Goal: Book appointment/travel/reservation

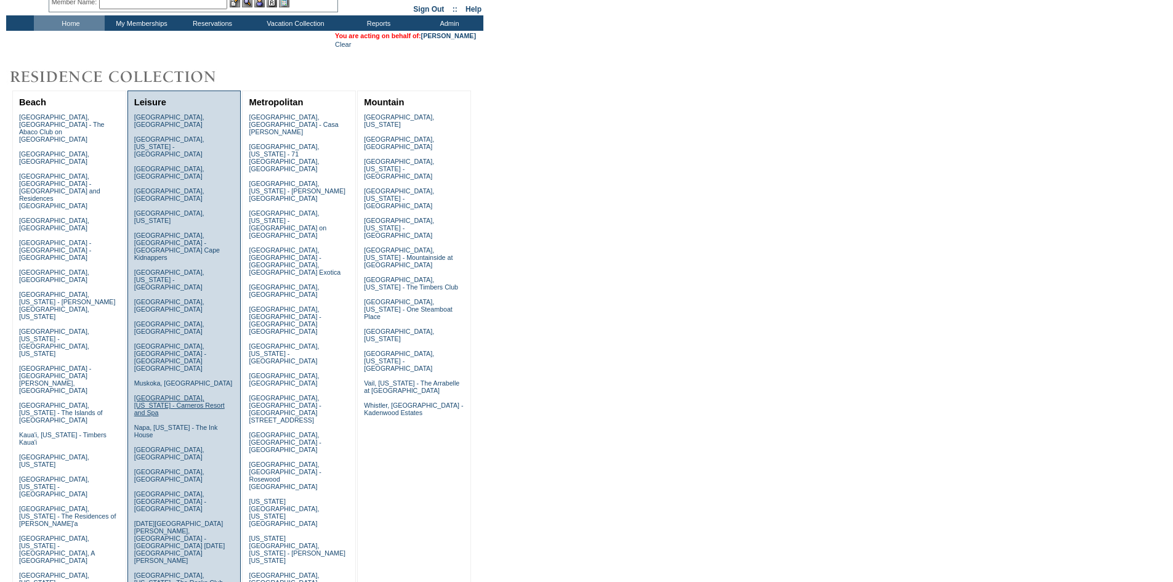
scroll to position [123, 0]
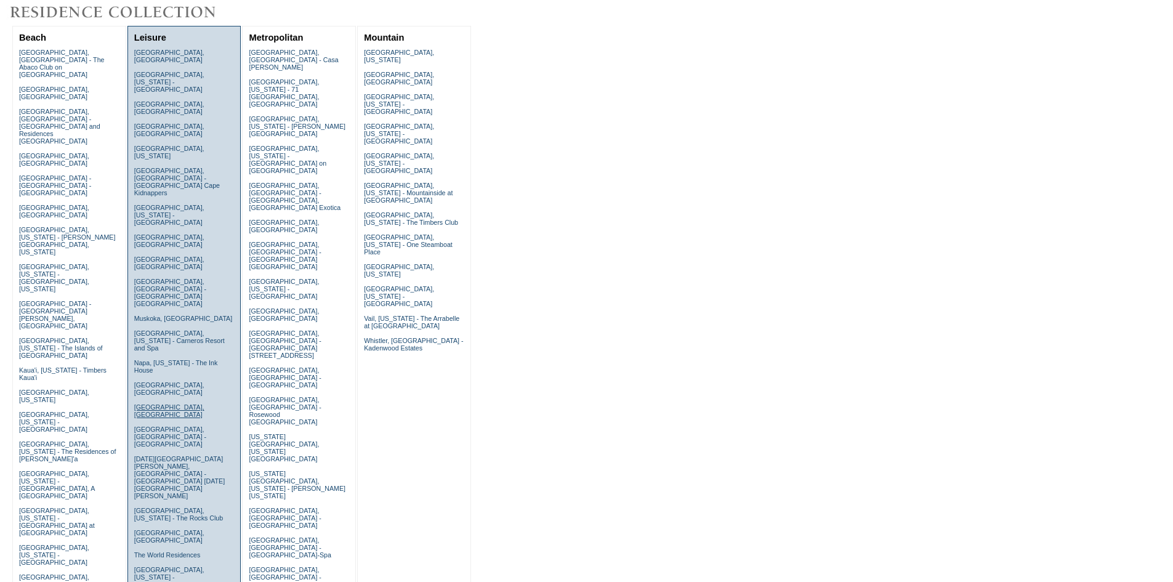
click at [149, 403] on link "Puglia, Italy" at bounding box center [169, 410] width 70 height 15
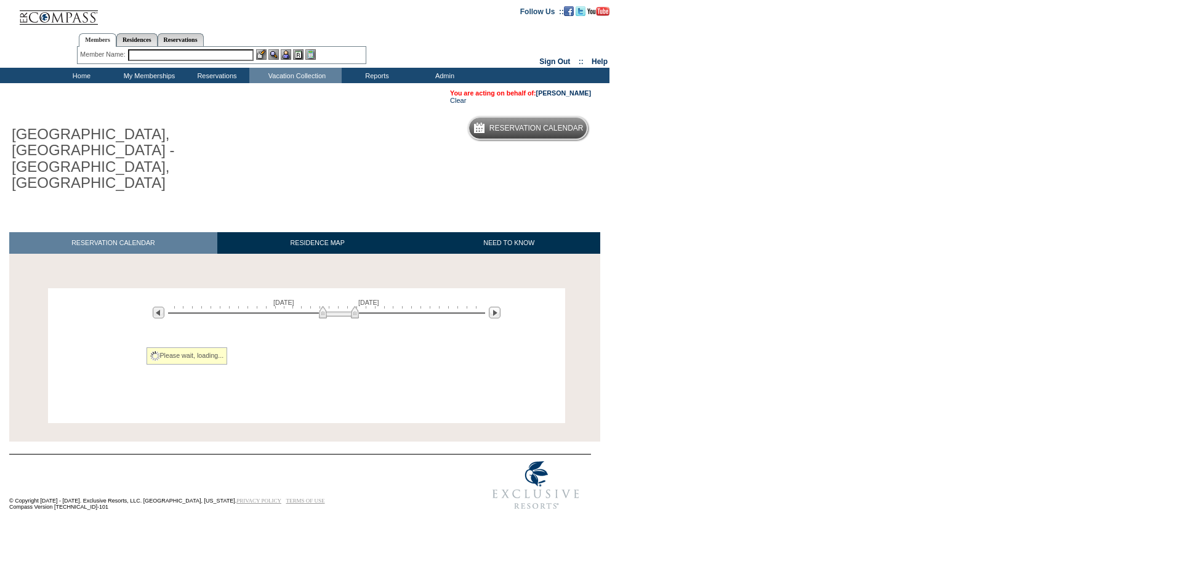
click at [339, 306] on div at bounding box center [326, 312] width 317 height 12
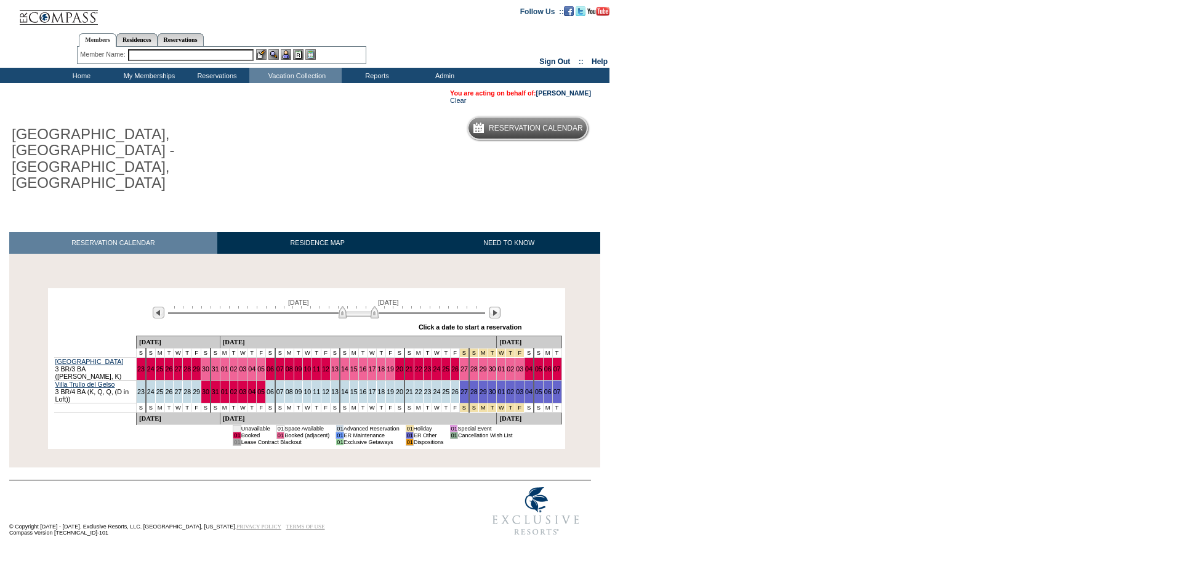
drag, startPoint x: 341, startPoint y: 265, endPoint x: 360, endPoint y: 260, distance: 19.7
click at [360, 306] on img at bounding box center [359, 312] width 40 height 12
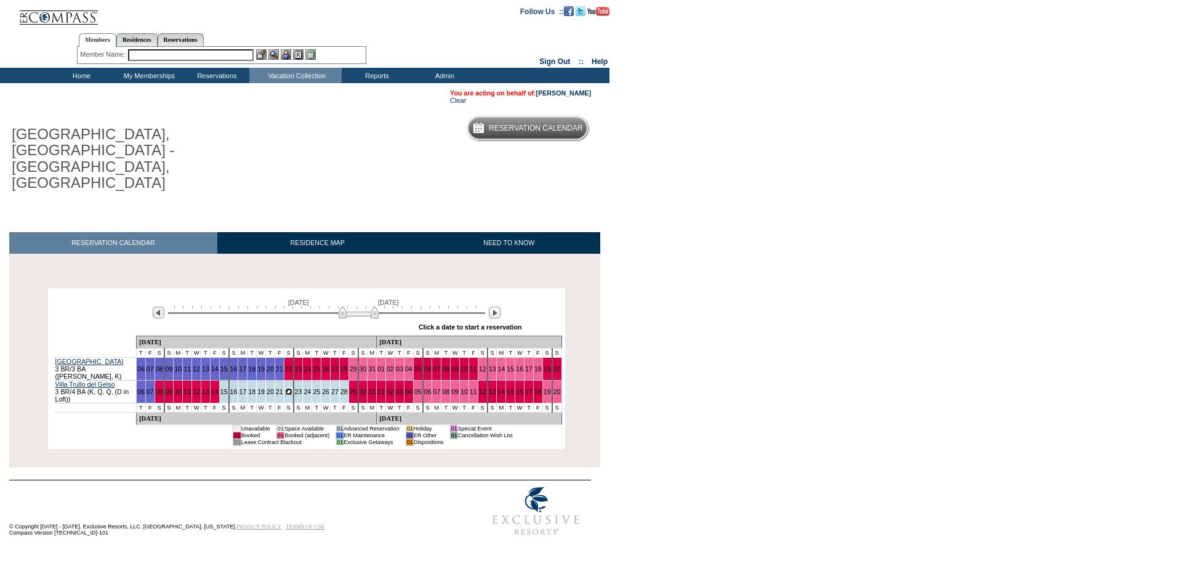
click at [285, 388] on link "22" at bounding box center [288, 391] width 7 height 7
